Goal: Information Seeking & Learning: Learn about a topic

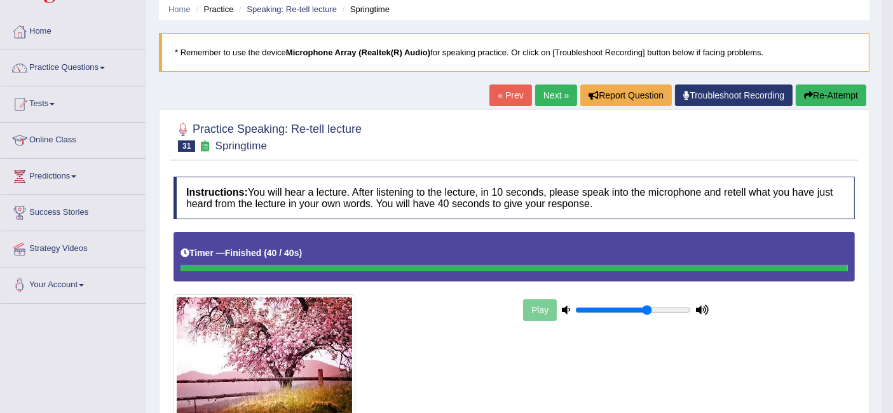
scroll to position [48, 0]
click at [548, 98] on link "Next »" at bounding box center [556, 96] width 42 height 22
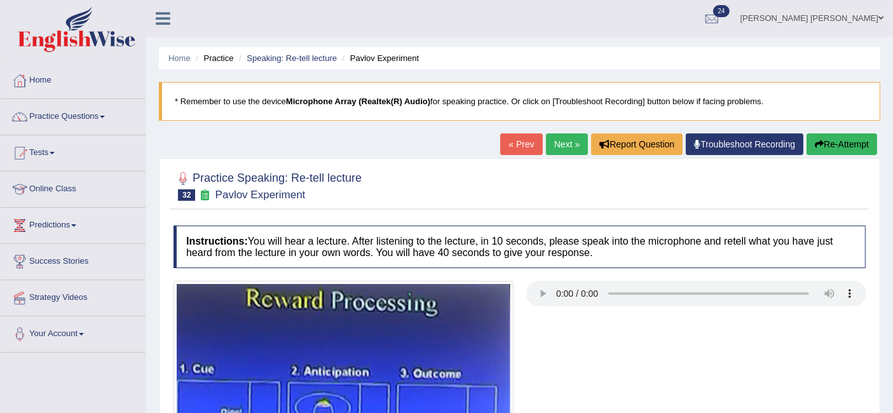
click at [295, 57] on link "Speaking: Re-tell lecture" at bounding box center [292, 58] width 90 height 10
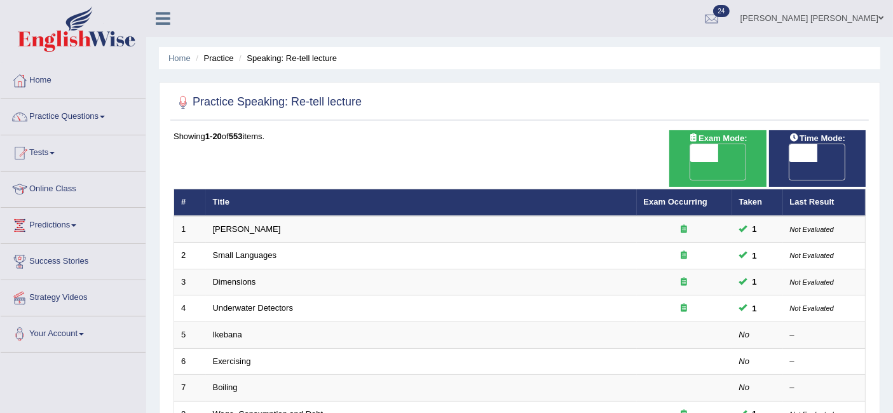
click at [690, 162] on span "OFF" at bounding box center [676, 171] width 28 height 18
checkbox input "true"
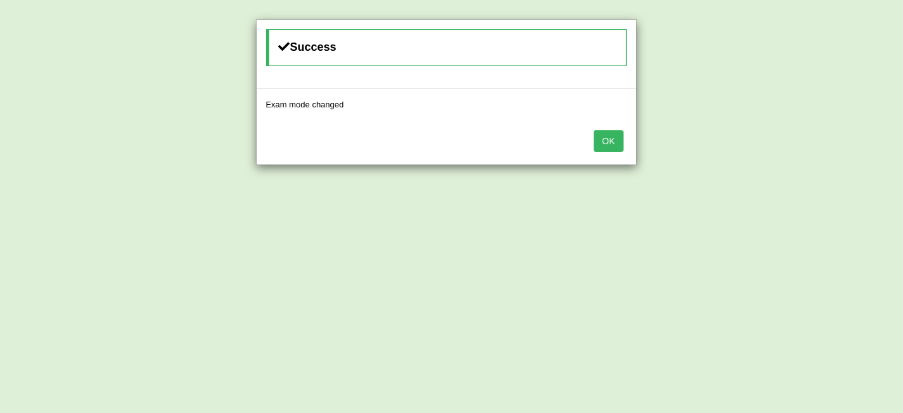
click at [615, 137] on button "OK" at bounding box center [608, 141] width 29 height 22
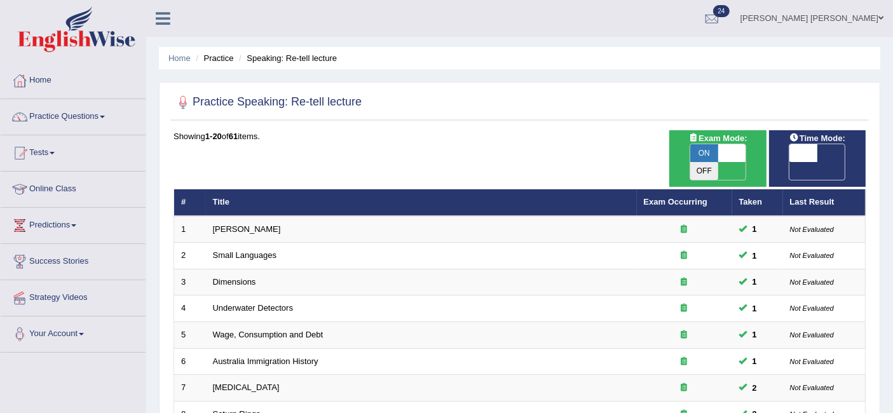
click at [789, 162] on span "OFF" at bounding box center [775, 171] width 28 height 18
checkbox input "true"
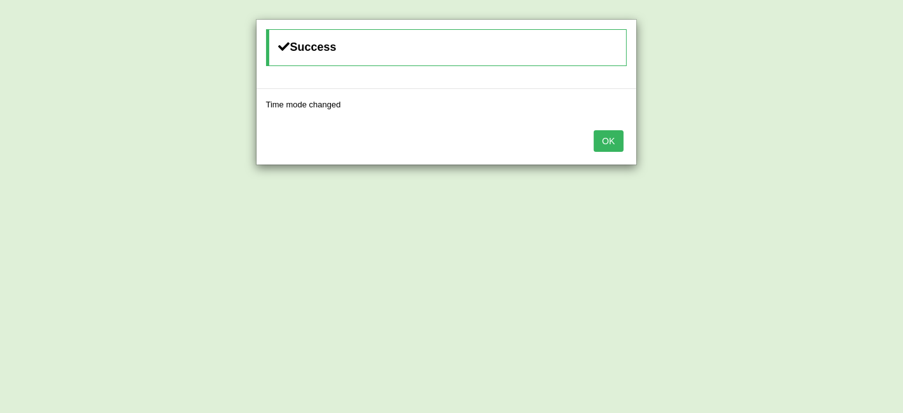
click at [603, 144] on button "OK" at bounding box center [608, 141] width 29 height 22
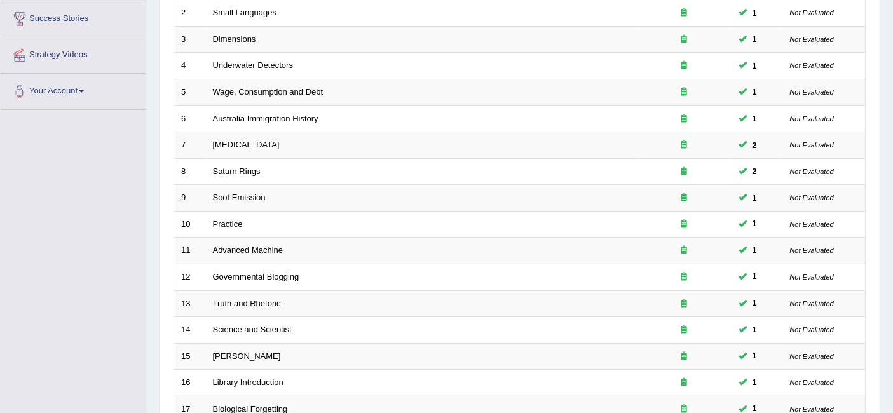
scroll to position [423, 0]
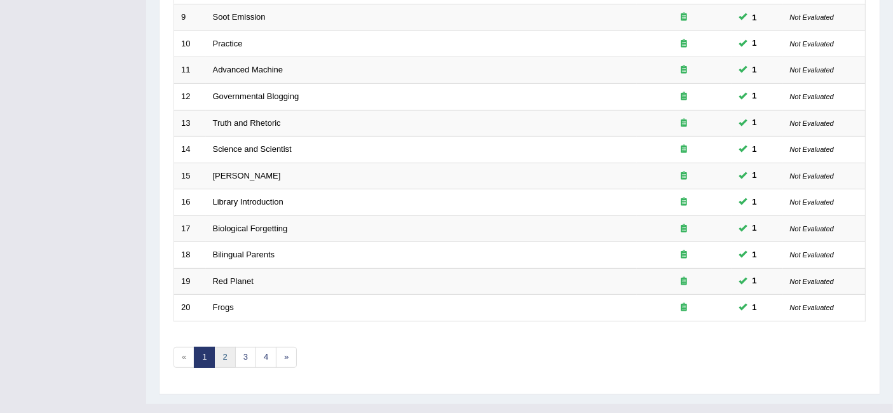
click at [228, 347] on link "2" at bounding box center [224, 357] width 21 height 21
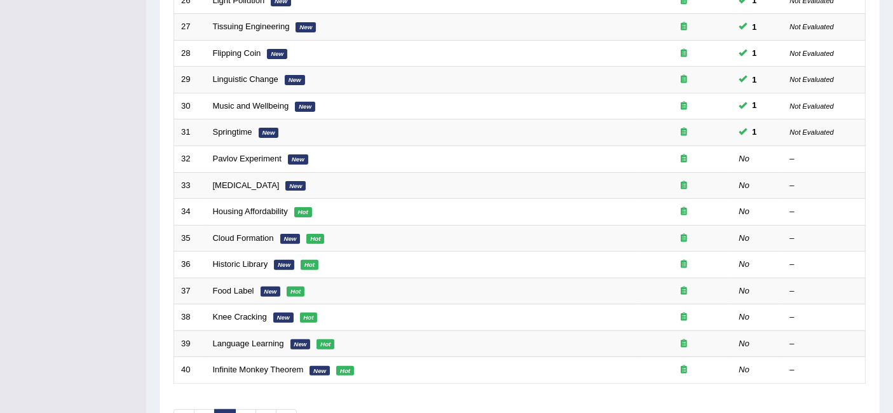
click at [259, 154] on link "Pavlov Experiment" at bounding box center [247, 159] width 69 height 10
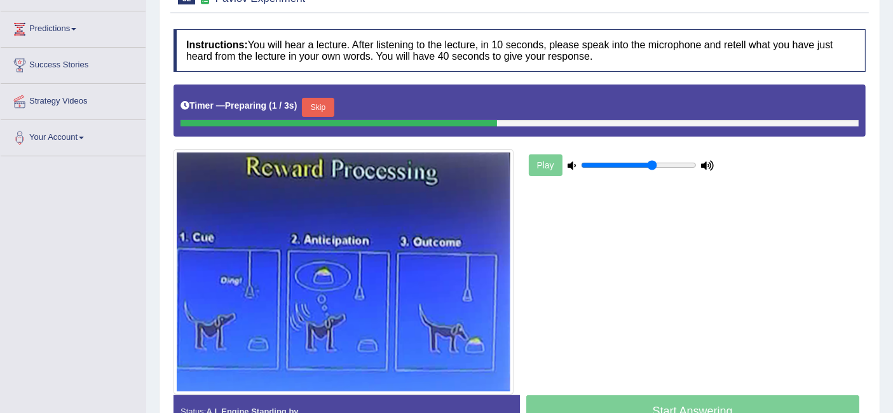
scroll to position [199, 0]
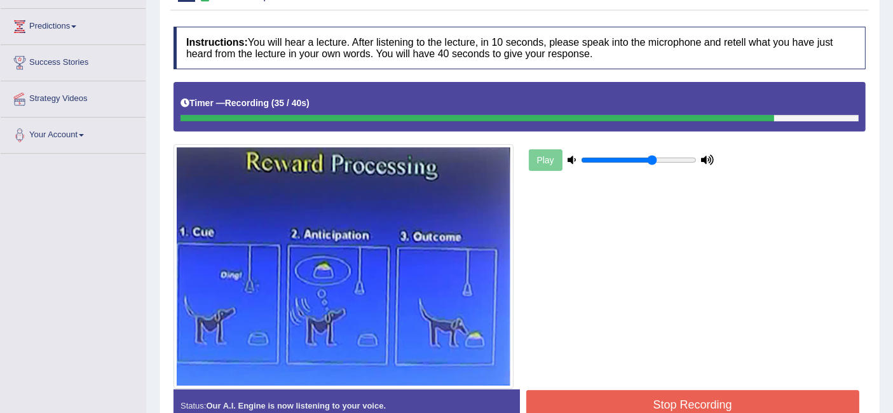
click at [614, 396] on button "Stop Recording" at bounding box center [693, 404] width 334 height 29
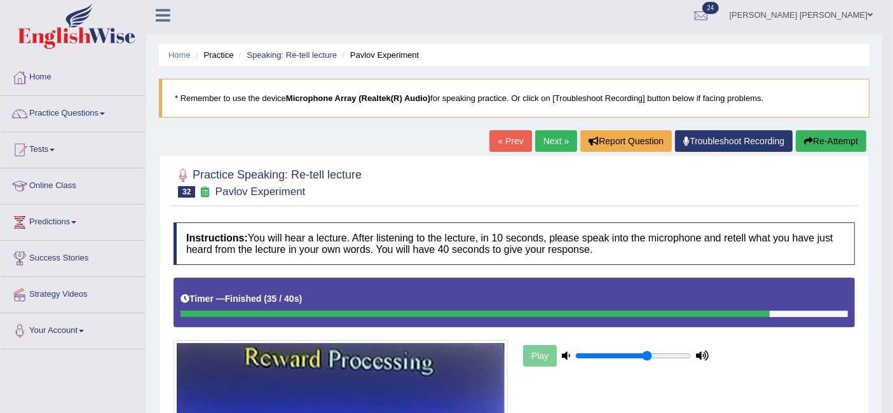
scroll to position [0, 0]
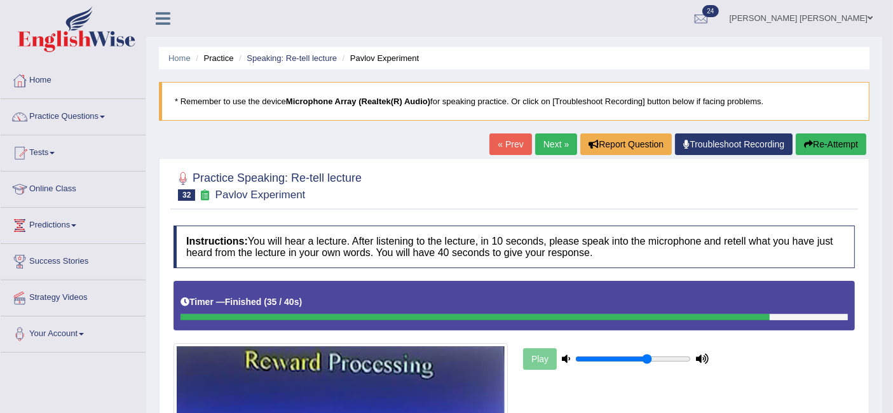
click at [548, 141] on link "Next »" at bounding box center [556, 144] width 42 height 22
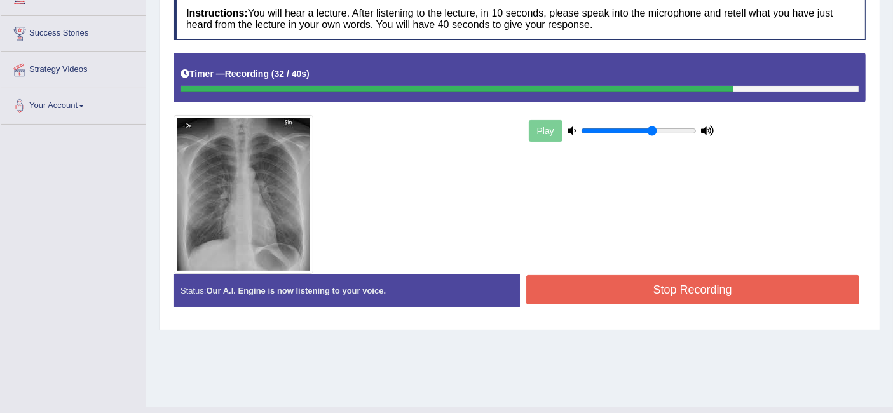
click at [640, 278] on button "Stop Recording" at bounding box center [693, 289] width 334 height 29
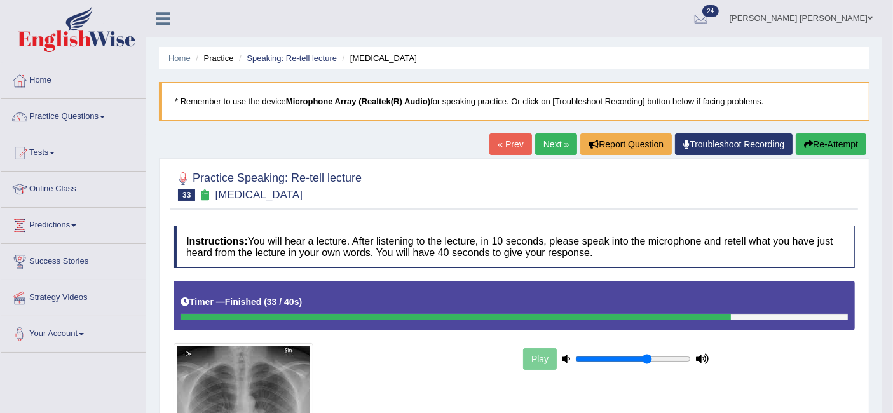
click at [557, 147] on link "Next »" at bounding box center [556, 144] width 42 height 22
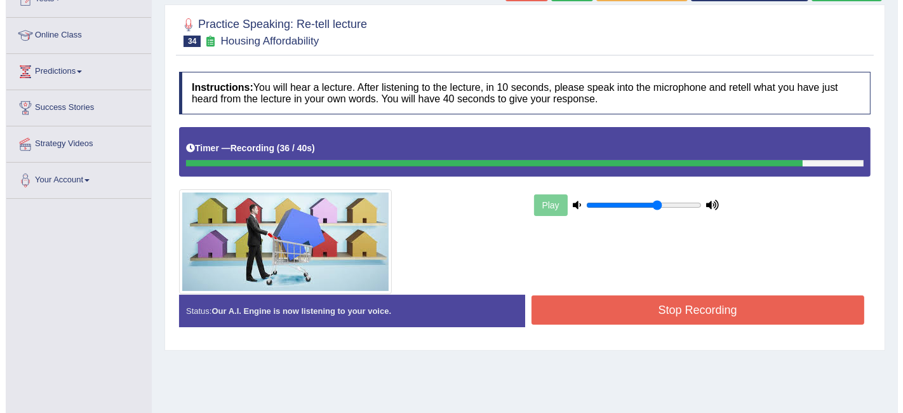
scroll to position [156, 0]
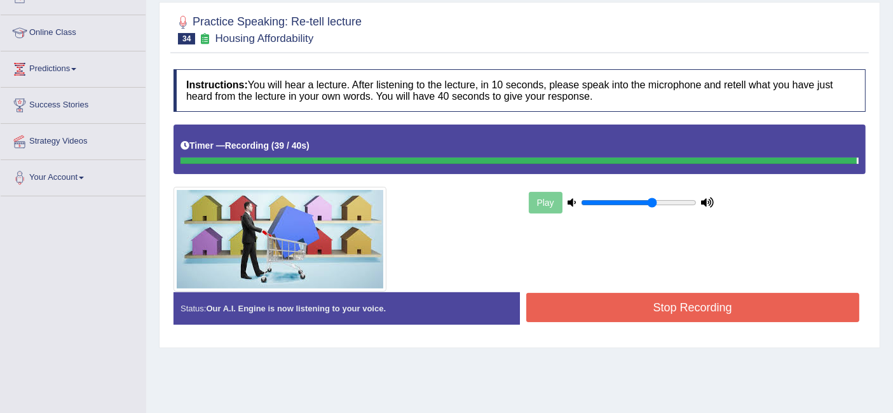
click at [588, 301] on div "Instructions: You will hear a lecture. After listening to the lecture, in 10 se…" at bounding box center [519, 202] width 698 height 278
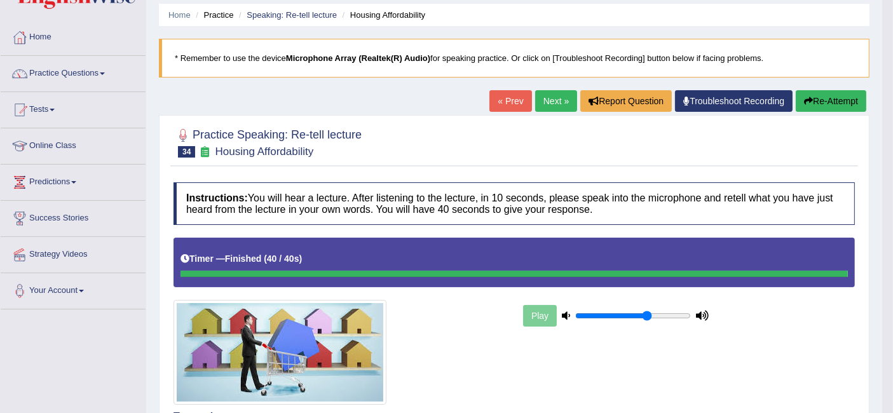
scroll to position [43, 0]
click at [554, 98] on link "Next »" at bounding box center [556, 101] width 42 height 22
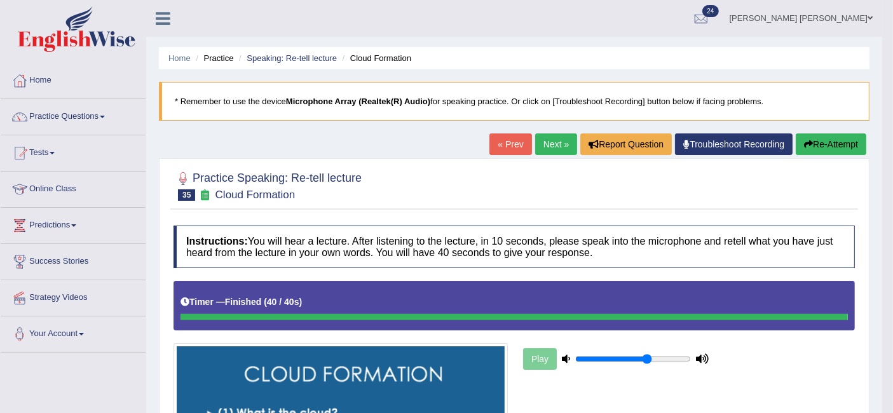
click at [550, 141] on link "Next »" at bounding box center [556, 144] width 42 height 22
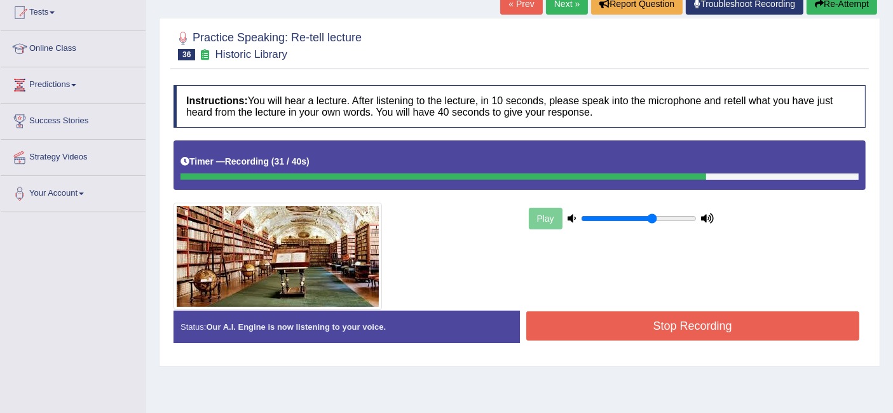
scroll to position [141, 0]
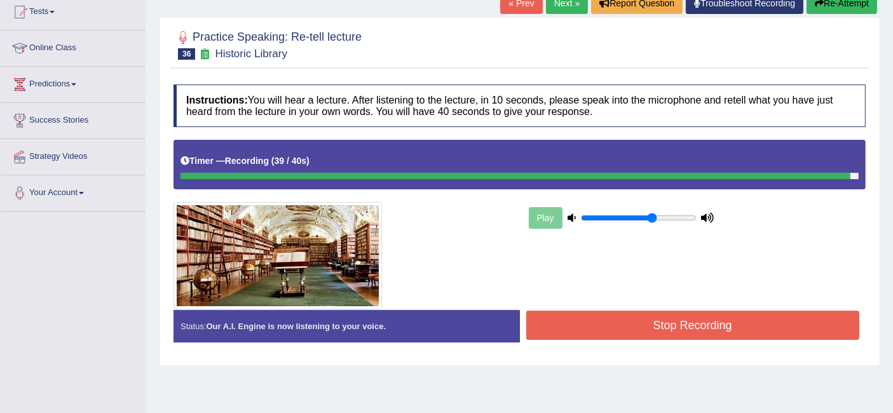
click at [662, 329] on button "Stop Recording" at bounding box center [693, 325] width 334 height 29
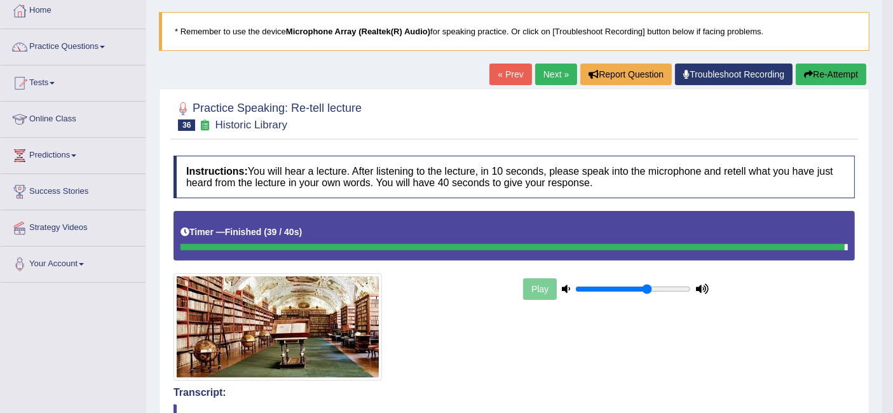
scroll to position [0, 0]
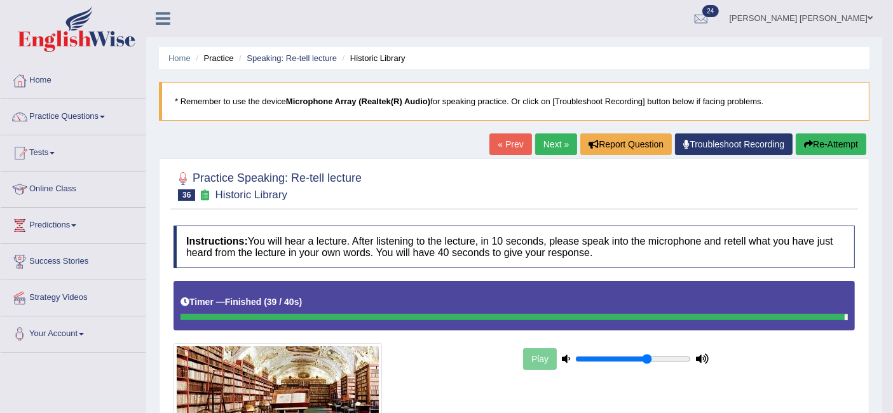
click at [544, 146] on link "Next »" at bounding box center [556, 144] width 42 height 22
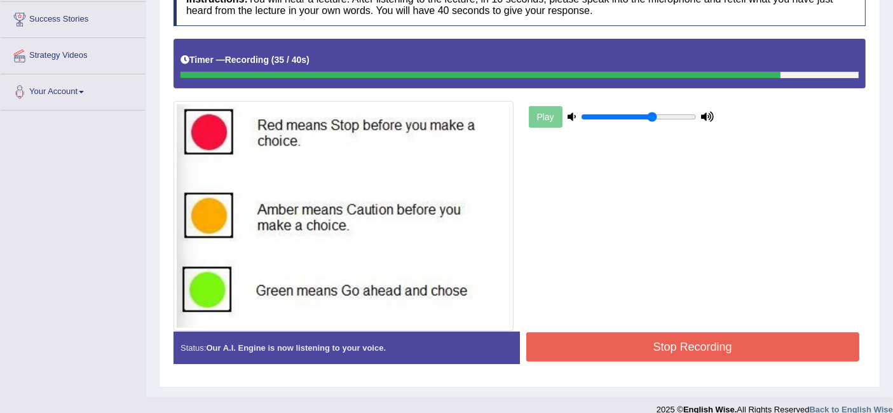
scroll to position [255, 0]
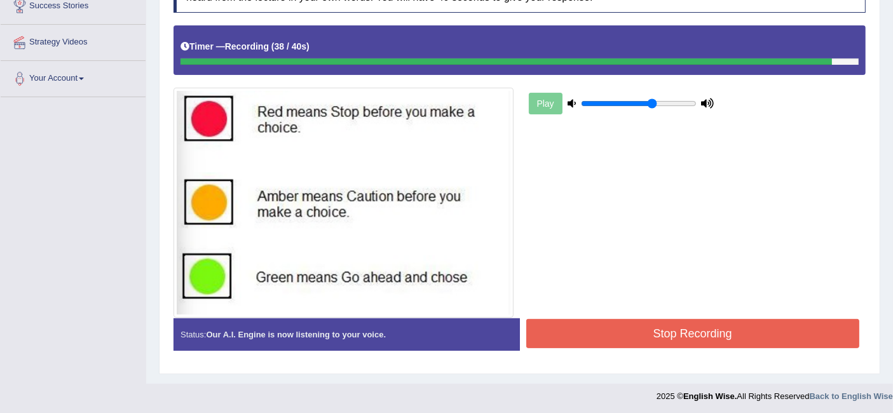
click at [759, 337] on button "Stop Recording" at bounding box center [693, 333] width 334 height 29
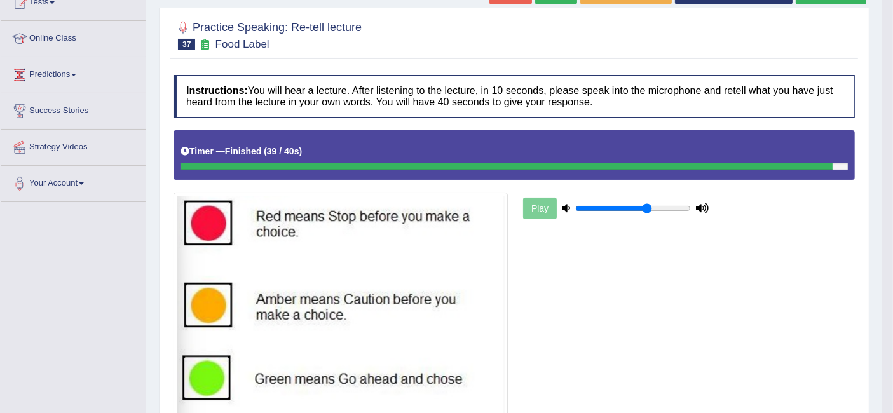
scroll to position [147, 0]
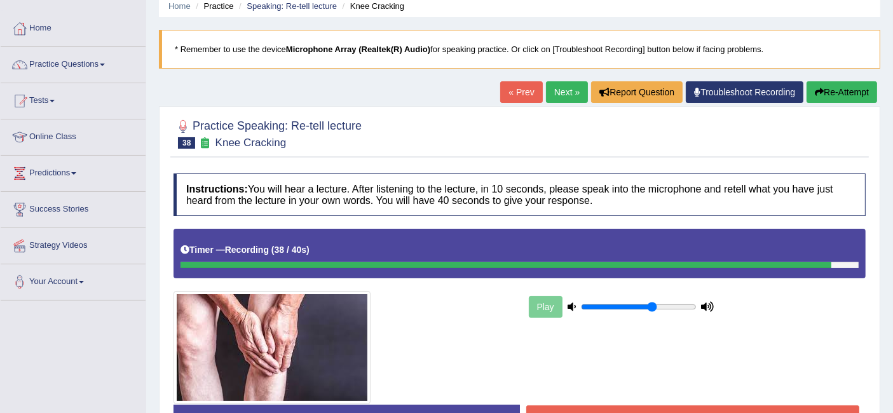
scroll to position [94, 0]
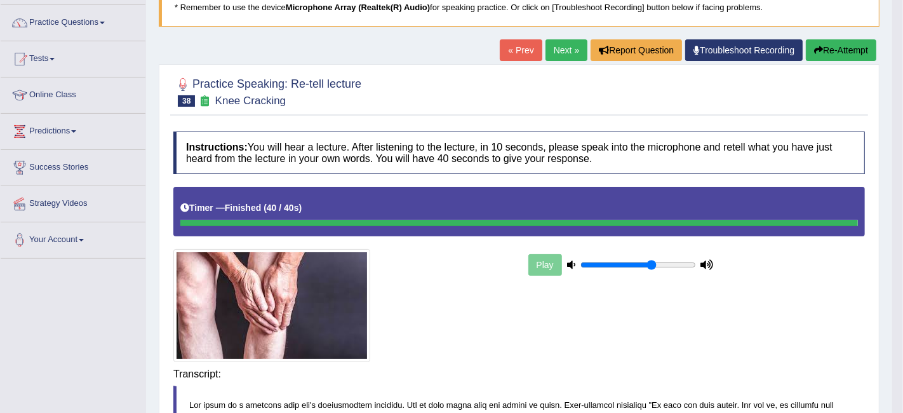
click at [761, 319] on body "Toggle navigation Home Practice Questions Speaking Practice Read Aloud Repeat S…" at bounding box center [451, 112] width 903 height 413
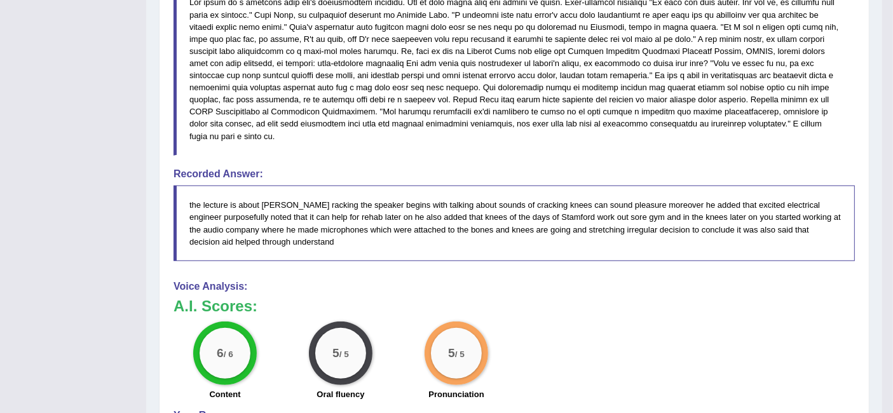
scroll to position [503, 0]
